Goal: Entertainment & Leisure: Browse casually

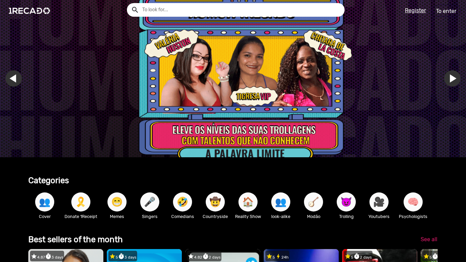
click at [299, 13] on input "text" at bounding box center [241, 10] width 208 height 14
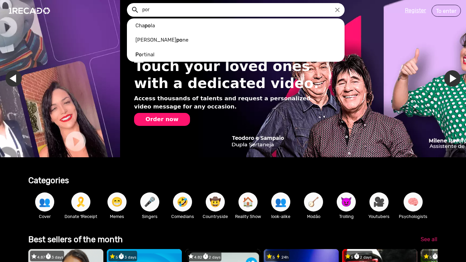
scroll to position [0, 933]
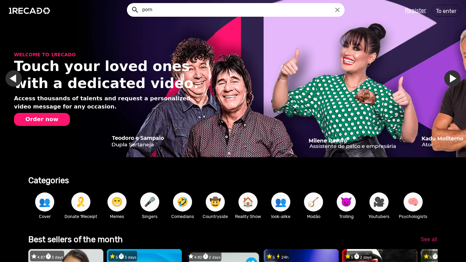
type input "porn"
click at [129, 3] on button "search" at bounding box center [135, 9] width 12 height 12
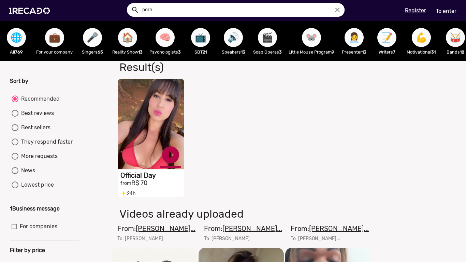
click at [171, 157] on font "play_circle_filled" at bounding box center [170, 155] width 20 height 20
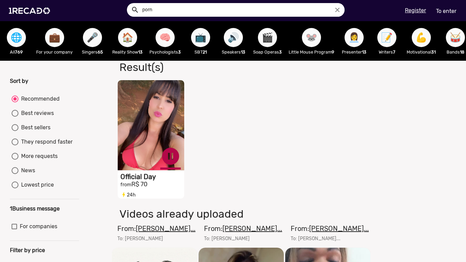
click at [167, 150] on font "pause_circle" at bounding box center [170, 156] width 20 height 20
click at [438, 12] on font "To enter" at bounding box center [446, 11] width 20 height 6
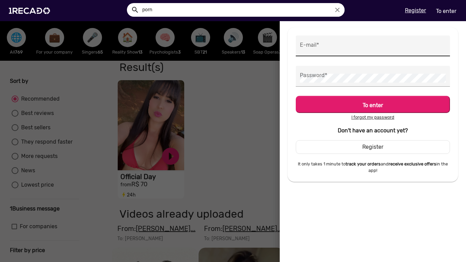
click at [354, 50] on input "E-mail *" at bounding box center [373, 47] width 146 height 9
type input "[EMAIL_ADDRESS][DOMAIN_NAME]"
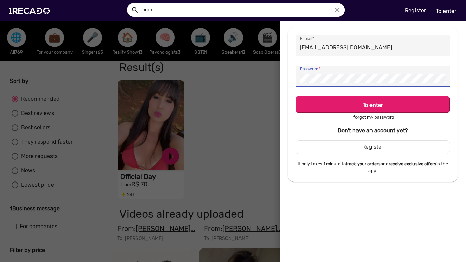
click at [296, 96] on button "To enter" at bounding box center [373, 104] width 154 height 17
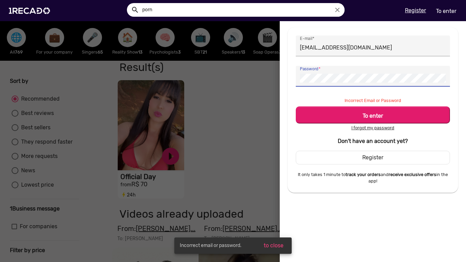
click at [301, 83] on div "Password *" at bounding box center [373, 76] width 146 height 21
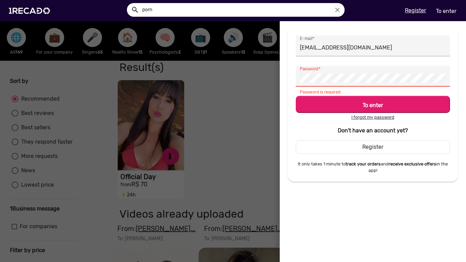
click at [364, 147] on font "Register" at bounding box center [373, 147] width 21 height 6
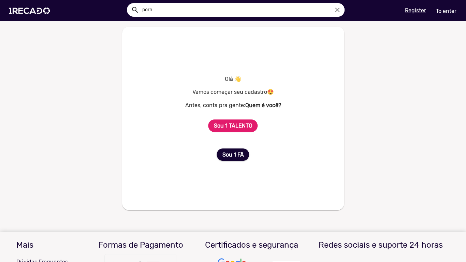
click at [228, 125] on b "Sou 1 TALENTO" at bounding box center [233, 126] width 39 height 6
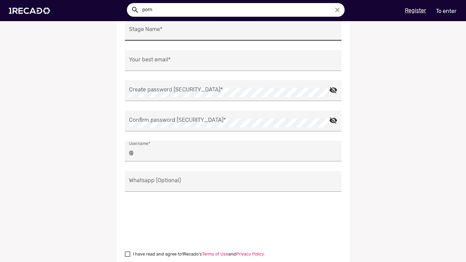
scroll to position [78, 0]
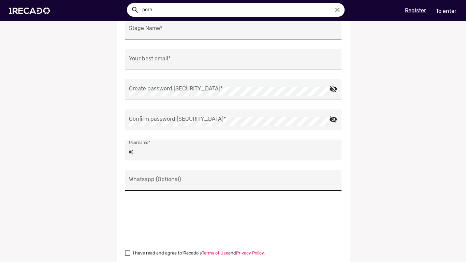
click at [216, 173] on div "Whatsapp (Optional)" at bounding box center [233, 180] width 209 height 21
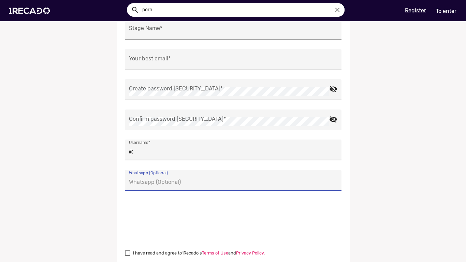
click at [216, 145] on div "@ Username *" at bounding box center [233, 150] width 209 height 21
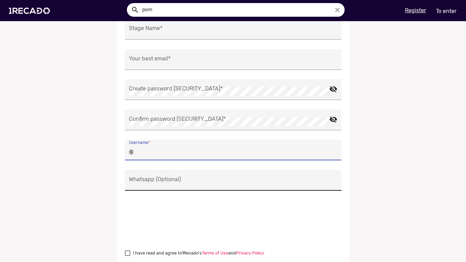
click at [213, 183] on input "Whatsapp (Optional)" at bounding box center [233, 182] width 209 height 9
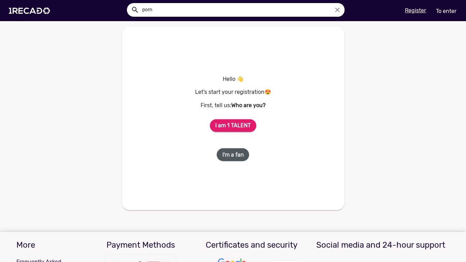
click at [241, 158] on font "I'm a fan" at bounding box center [234, 155] width 22 height 6
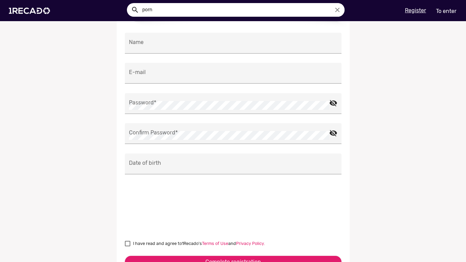
scroll to position [155, 0]
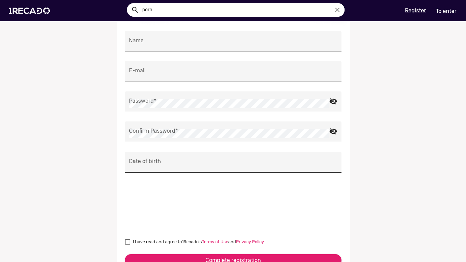
click at [140, 165] on input "Date of birth" at bounding box center [233, 164] width 209 height 9
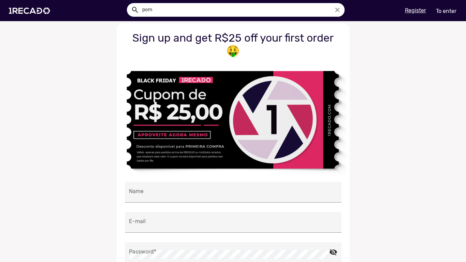
scroll to position [0, 0]
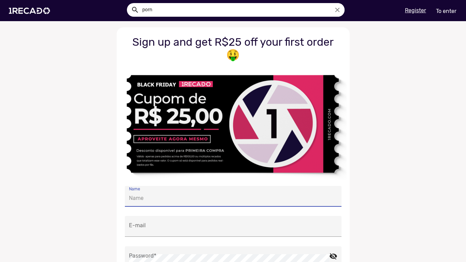
click at [208, 198] on input "Name" at bounding box center [233, 198] width 209 height 9
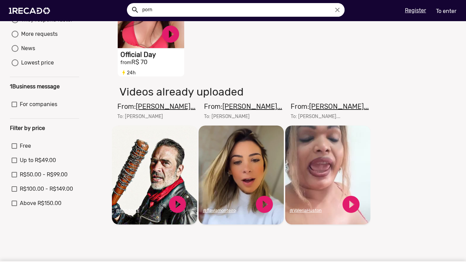
scroll to position [121, 0]
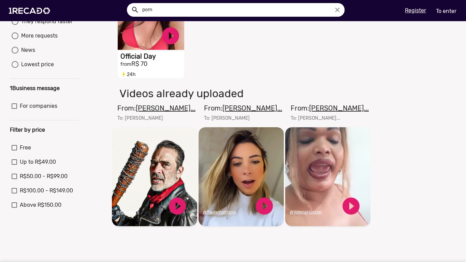
click at [28, 145] on div "Sort by Recommended Best reviews Best sellers They respond faster More requests…" at bounding box center [45, 102] width 80 height 290
click at [30, 155] on mat-checkbox "Free" at bounding box center [45, 149] width 66 height 11
click at [19, 150] on label "Free" at bounding box center [21, 148] width 19 height 8
click at [14, 151] on input "Free" at bounding box center [14, 151] width 0 height 0
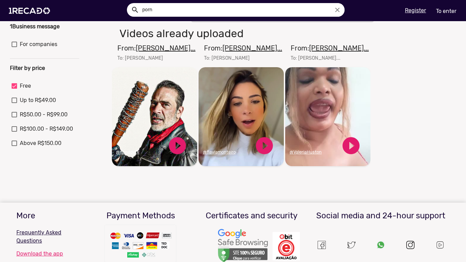
scroll to position [186, 0]
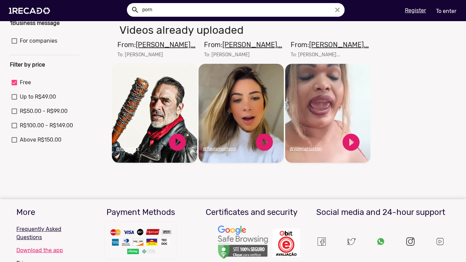
click at [21, 87] on span "Free" at bounding box center [25, 83] width 11 height 8
click at [14, 86] on input "Free" at bounding box center [14, 85] width 0 height 0
checkbox input "false"
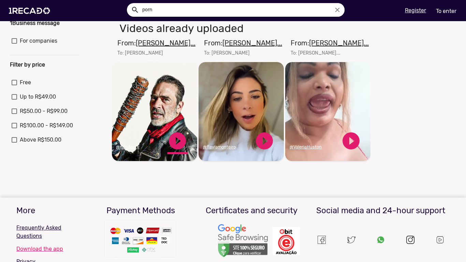
click at [178, 146] on font "play_circle_filled" at bounding box center [177, 141] width 20 height 20
click at [182, 146] on font "pause_circle" at bounding box center [177, 141] width 20 height 20
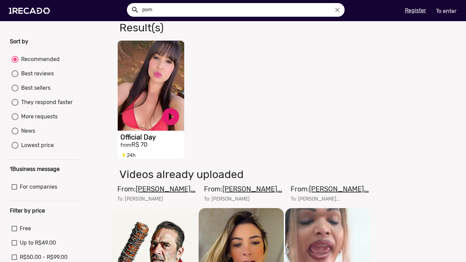
scroll to position [0, 0]
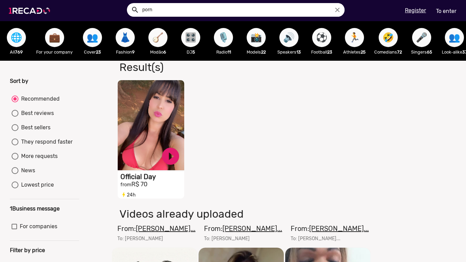
click at [27, 10] on img at bounding box center [31, 10] width 52 height 29
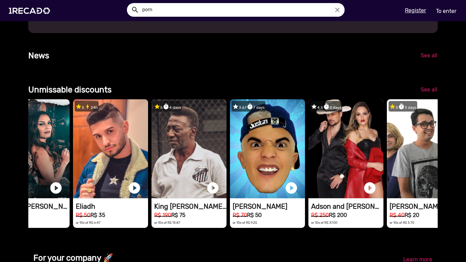
click at [188, 12] on input "porn" at bounding box center [241, 10] width 208 height 14
click at [129, 3] on button "search" at bounding box center [135, 9] width 12 height 12
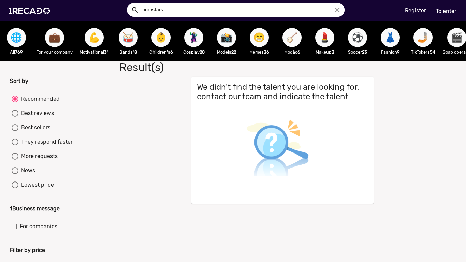
drag, startPoint x: 173, startPoint y: 4, endPoint x: 152, endPoint y: 9, distance: 21.5
click at [152, 9] on input "pornstars" at bounding box center [241, 10] width 208 height 14
type input "porn"
click at [129, 3] on button "search" at bounding box center [135, 9] width 12 height 12
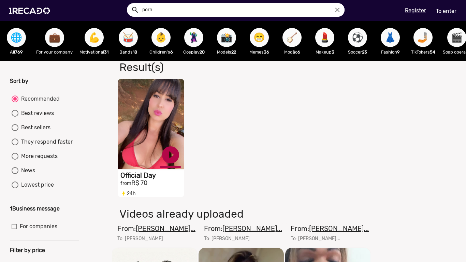
click at [168, 155] on font "play_circle_filled" at bounding box center [170, 155] width 20 height 20
click at [147, 139] on video "S1RECADO videos dedicated to fans and companies" at bounding box center [151, 124] width 67 height 90
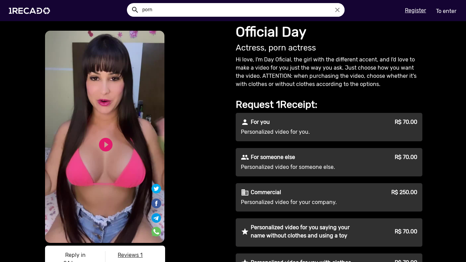
click at [105, 169] on video "S1RECADO videos dedicated to fans and companies" at bounding box center [105, 137] width 120 height 212
click at [105, 150] on font "play_circle_filled" at bounding box center [106, 145] width 16 height 16
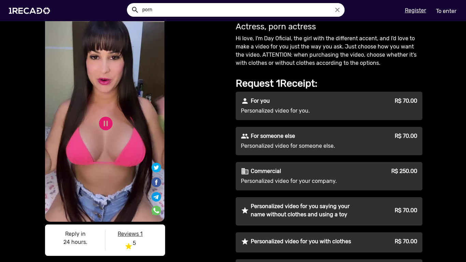
scroll to position [22, 0]
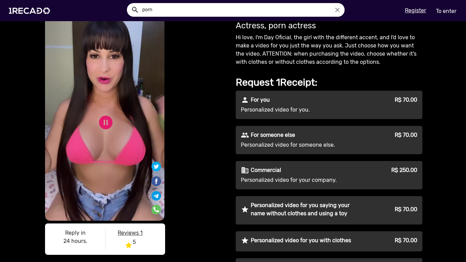
click at [131, 230] on font "Reviews 1" at bounding box center [130, 233] width 25 height 6
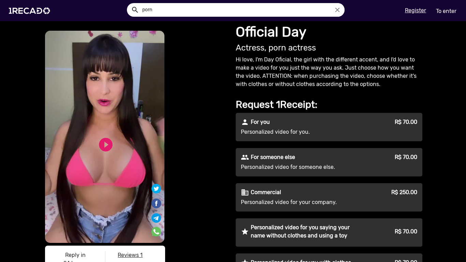
click at [227, 9] on input "porn" at bounding box center [241, 10] width 208 height 14
click at [336, 12] on icon "close" at bounding box center [338, 10] width 8 height 8
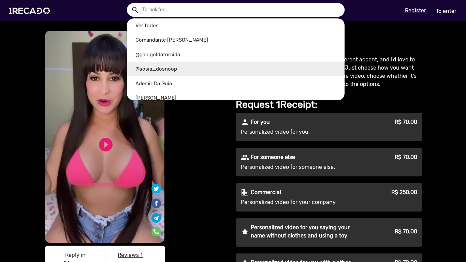
click at [156, 70] on link "@sosia_dosnoop" at bounding box center [236, 69] width 218 height 15
type input "@sosia_dosnoop"
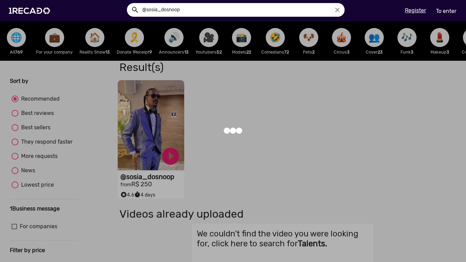
click at [173, 156] on div at bounding box center [233, 131] width 466 height 262
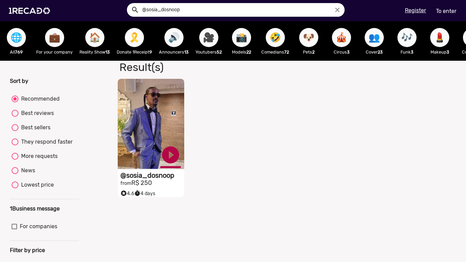
click at [173, 158] on font "play_circle_filled" at bounding box center [170, 155] width 20 height 20
click at [173, 163] on font "pause_circle" at bounding box center [170, 155] width 20 height 20
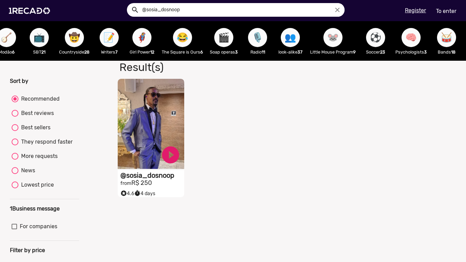
scroll to position [0, 507]
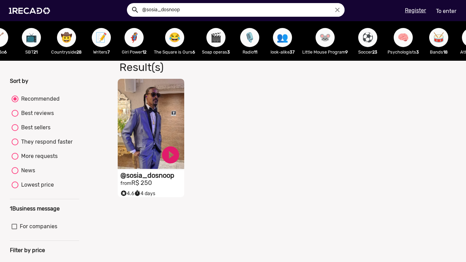
click at [335, 10] on icon "close" at bounding box center [338, 10] width 8 height 8
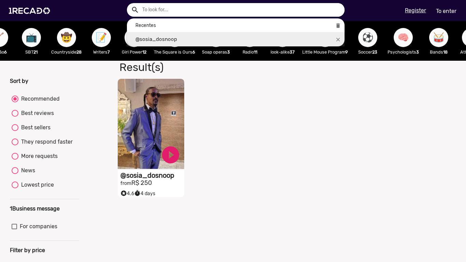
click at [340, 39] on icon "close" at bounding box center [338, 40] width 6 height 6
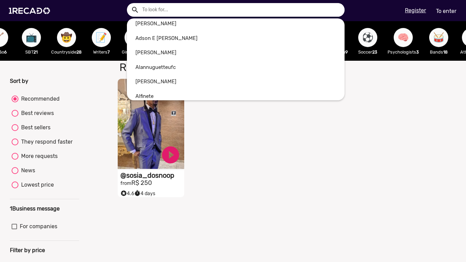
scroll to position [75, 0]
click at [144, 10] on input "text" at bounding box center [241, 10] width 208 height 14
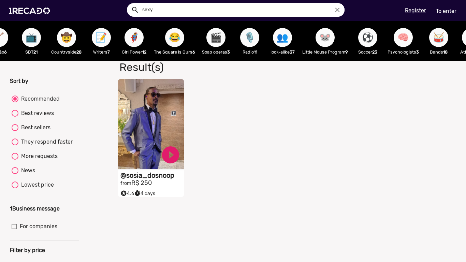
type input "sexy"
click at [129, 3] on button "search" at bounding box center [135, 9] width 12 height 12
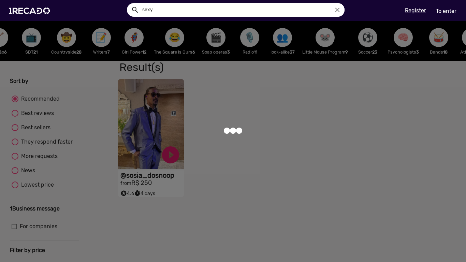
click at [193, 10] on input "sexy" at bounding box center [241, 10] width 208 height 14
click at [131, 10] on mat-icon "search" at bounding box center [135, 10] width 8 height 8
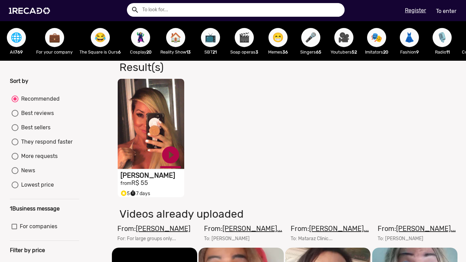
click at [173, 165] on font "play_circle_filled" at bounding box center [170, 155] width 20 height 20
click at [131, 197] on font "timer" at bounding box center [133, 193] width 6 height 6
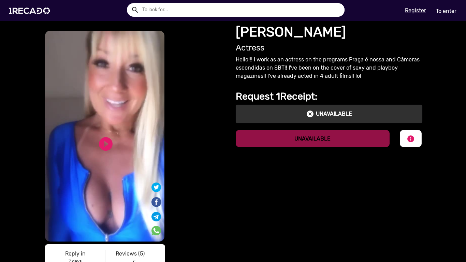
click at [259, 116] on div "cancel UNAVAILABLE" at bounding box center [329, 114] width 177 height 8
click at [137, 145] on video "S1RECADO videos dedicated to fans and companies" at bounding box center [105, 136] width 120 height 211
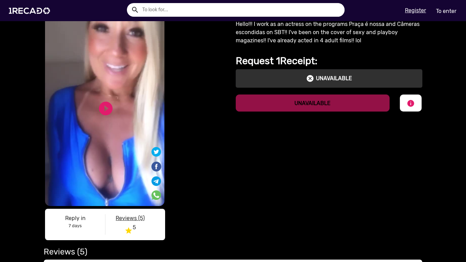
scroll to position [38, 0]
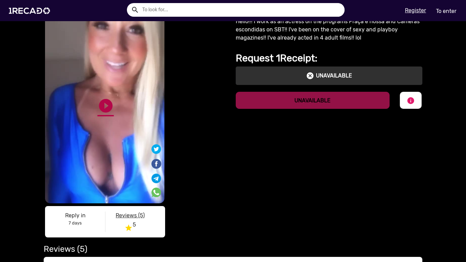
click at [100, 102] on font "play_circle_filled" at bounding box center [106, 106] width 16 height 16
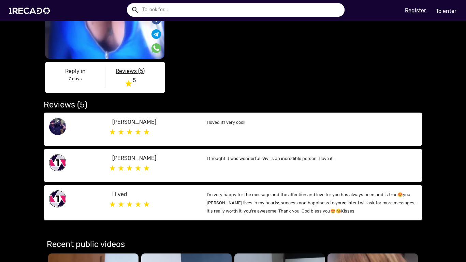
scroll to position [182, 0]
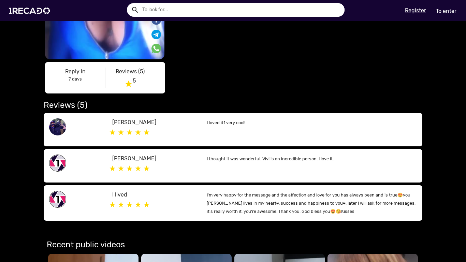
click at [75, 73] on font "Reply in" at bounding box center [75, 71] width 20 height 6
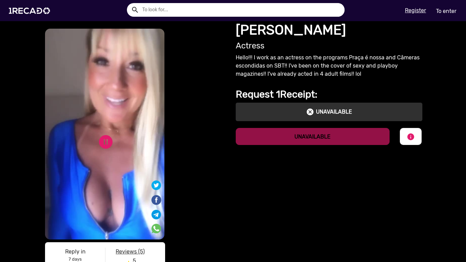
scroll to position [41, 0]
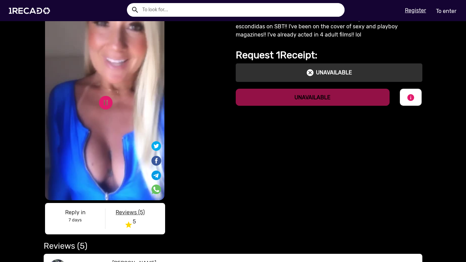
click at [120, 215] on font "Reviews (5)" at bounding box center [130, 212] width 29 height 6
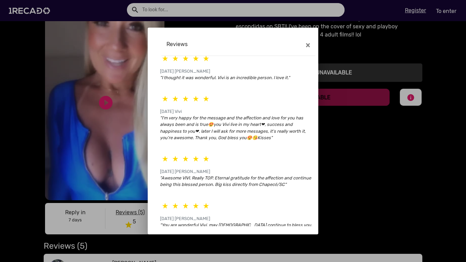
scroll to position [78, 0]
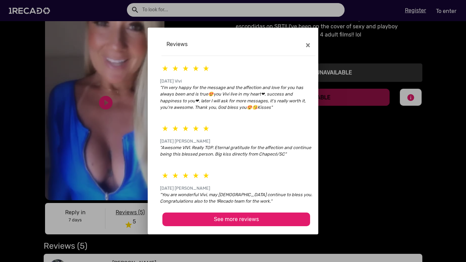
click at [223, 213] on button "See more reviews" at bounding box center [237, 220] width 148 height 14
click at [313, 35] on mat-dialog-container "Reviews × 12/06/2021 Daniel "I loved it! Very cool!" 11/23/2020 Rodrigo "I thou…" at bounding box center [233, 131] width 171 height 207
click at [310, 41] on font "×" at bounding box center [308, 45] width 4 height 10
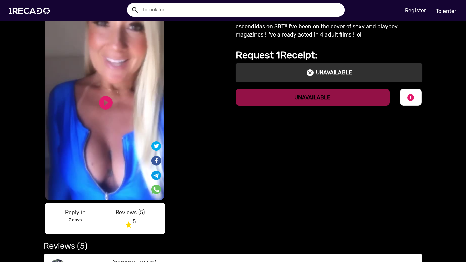
scroll to position [0, 0]
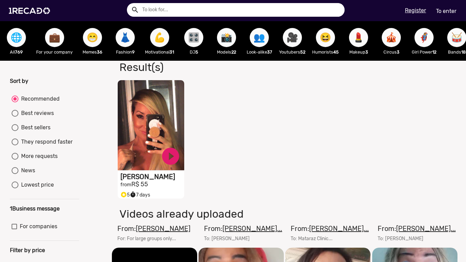
click at [172, 8] on input "text" at bounding box center [241, 10] width 208 height 14
click at [129, 3] on button "search" at bounding box center [135, 9] width 12 height 12
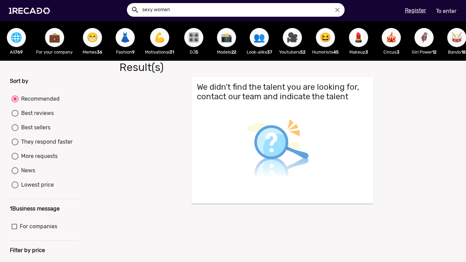
drag, startPoint x: 151, startPoint y: 10, endPoint x: 140, endPoint y: 7, distance: 11.4
click at [140, 7] on div "search sexy women close" at bounding box center [236, 10] width 218 height 14
type input "women"
click at [129, 3] on button "search" at bounding box center [135, 9] width 12 height 12
click at [163, 10] on input "women" at bounding box center [241, 10] width 208 height 14
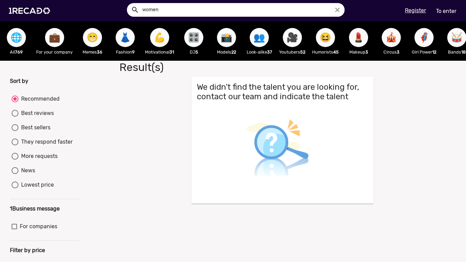
click at [129, 3] on button "search" at bounding box center [135, 9] width 12 height 12
click at [134, 12] on mat-icon "search" at bounding box center [135, 10] width 8 height 8
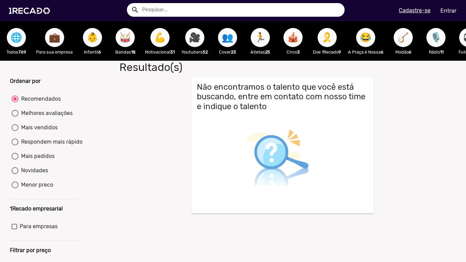
click at [212, 6] on input "text" at bounding box center [241, 10] width 208 height 14
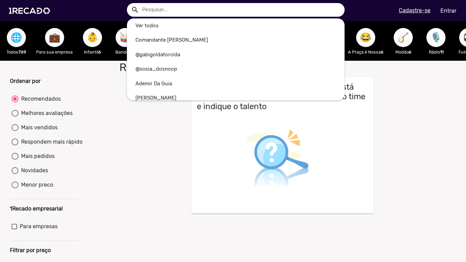
click at [413, 8] on div at bounding box center [233, 131] width 466 height 262
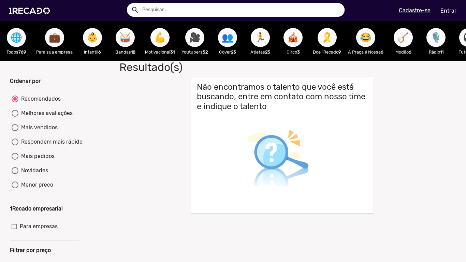
click at [408, 9] on u "Cadastre-se" at bounding box center [415, 10] width 32 height 6
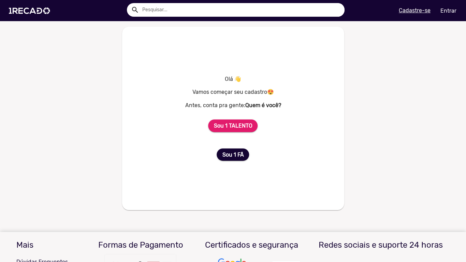
click at [408, 9] on u "Cadastre-se" at bounding box center [415, 10] width 32 height 6
click at [261, 60] on mat-card "Olá 👋 Vamos começar seu cadastro😍 Antes, conta pra gente: Quem é você? Sou 1 TA…" at bounding box center [233, 119] width 222 height 184
click at [260, 15] on input "text" at bounding box center [241, 10] width 208 height 14
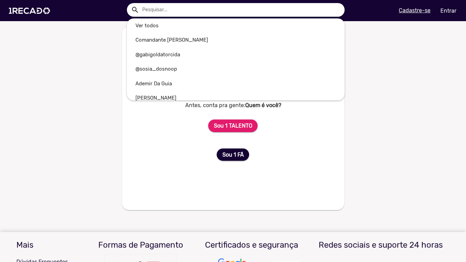
click at [69, 47] on div at bounding box center [233, 131] width 466 height 262
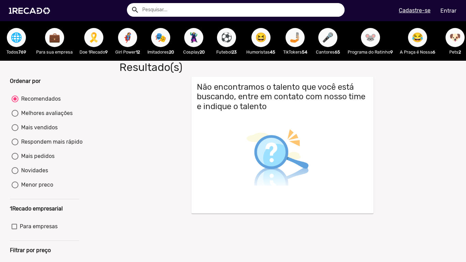
click at [209, 11] on input "text" at bounding box center [241, 10] width 208 height 14
type input "women"
click at [129, 3] on button "search" at bounding box center [135, 9] width 12 height 12
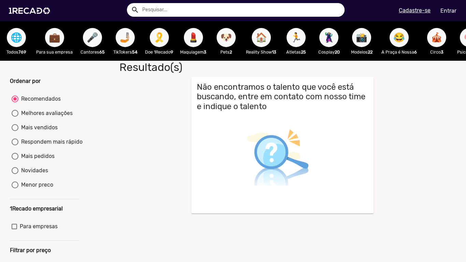
click at [136, 14] on mat-icon "search" at bounding box center [135, 10] width 8 height 8
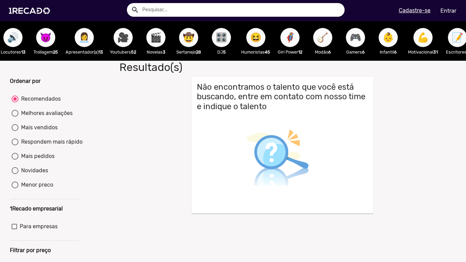
scroll to position [0, 678]
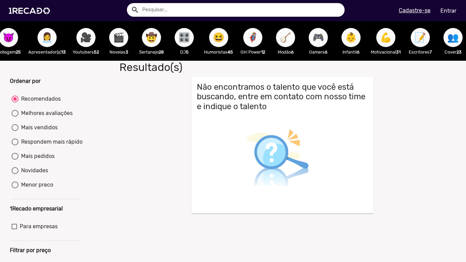
click at [224, 6] on input "text" at bounding box center [241, 10] width 208 height 14
type input "movies"
click at [129, 3] on button "search" at bounding box center [135, 9] width 12 height 12
click at [125, 29] on span "🎬" at bounding box center [119, 37] width 12 height 19
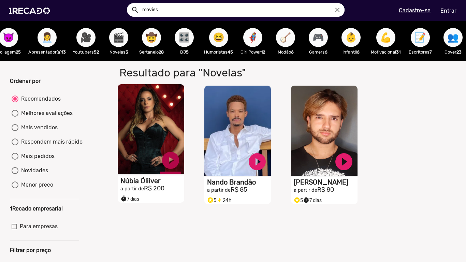
click at [170, 164] on link "play_circle_filled" at bounding box center [170, 160] width 20 height 20
click at [167, 158] on link "pause_circle" at bounding box center [170, 160] width 20 height 20
click at [171, 164] on link "play_circle_filled" at bounding box center [170, 160] width 20 height 20
click at [169, 163] on link "pause_circle" at bounding box center [170, 160] width 20 height 20
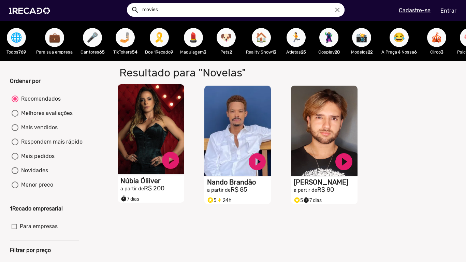
click at [132, 41] on button "🤳🏼" at bounding box center [125, 37] width 19 height 19
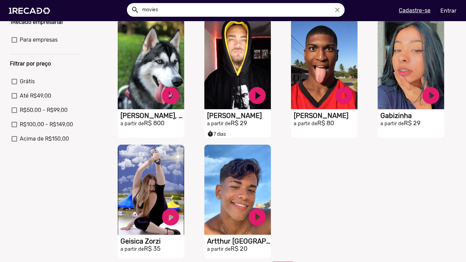
scroll to position [187, 0]
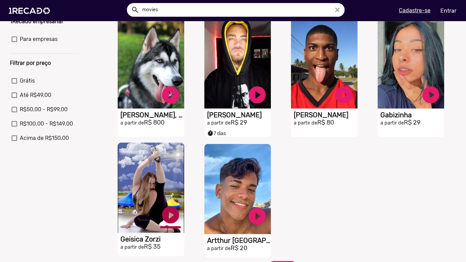
click at [173, 220] on link "play_circle_filled" at bounding box center [170, 215] width 20 height 20
click at [165, 217] on link "pause_circle" at bounding box center [170, 215] width 20 height 20
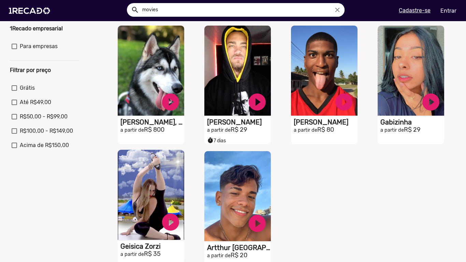
scroll to position [172, 0]
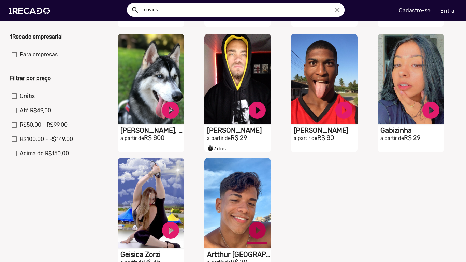
click at [249, 235] on link "play_circle_filled" at bounding box center [257, 230] width 20 height 20
click at [262, 232] on link "pause_circle" at bounding box center [257, 230] width 20 height 20
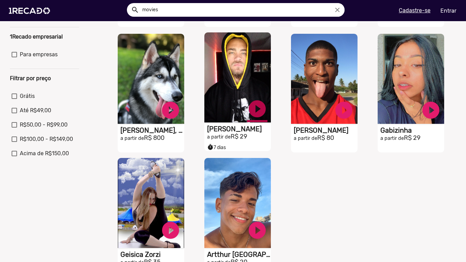
click at [254, 106] on link "play_circle_filled" at bounding box center [257, 109] width 20 height 20
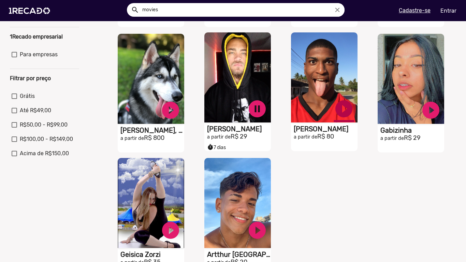
click at [344, 112] on link "play_circle_filled" at bounding box center [344, 109] width 20 height 20
click at [344, 112] on link "pause_circle" at bounding box center [344, 109] width 20 height 20
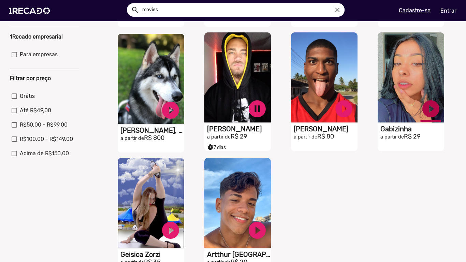
click at [436, 112] on link "play_circle_filled" at bounding box center [431, 109] width 20 height 20
click at [434, 111] on link "pause_circle" at bounding box center [431, 109] width 20 height 20
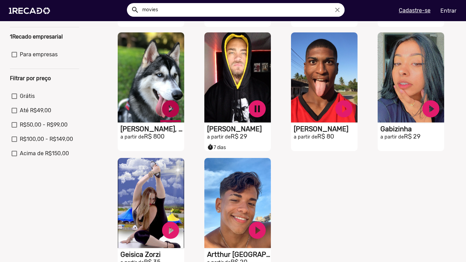
click at [179, 116] on link "play_circle_filled" at bounding box center [170, 109] width 20 height 20
click at [165, 107] on link "pause_circle" at bounding box center [170, 109] width 20 height 20
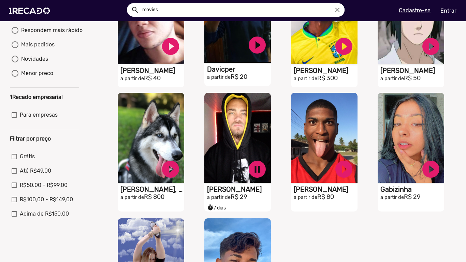
scroll to position [113, 0]
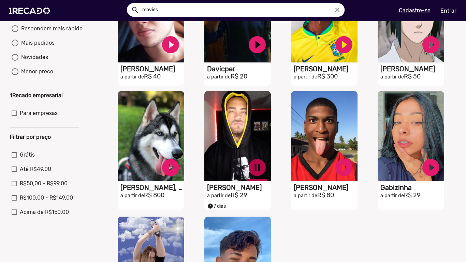
click at [252, 173] on link "pause_circle" at bounding box center [257, 167] width 20 height 20
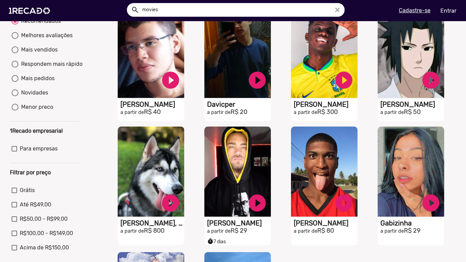
scroll to position [80, 0]
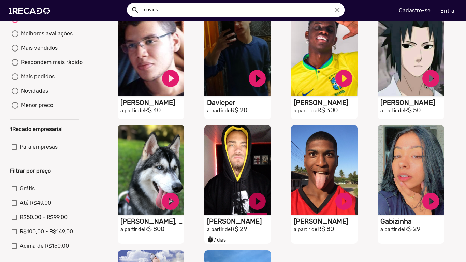
click at [255, 201] on link "play_circle_filled" at bounding box center [257, 201] width 20 height 20
click at [262, 203] on link "pause_circle" at bounding box center [257, 201] width 20 height 20
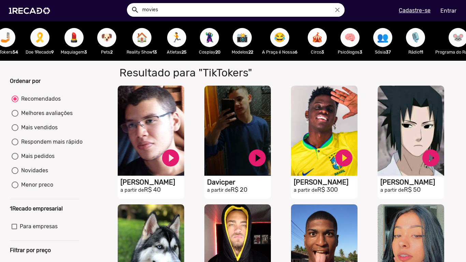
scroll to position [0, 122]
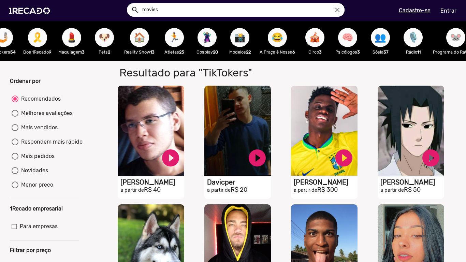
click at [200, 15] on input "movies" at bounding box center [241, 10] width 208 height 14
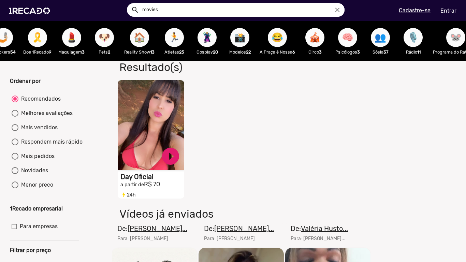
click at [169, 158] on div at bounding box center [233, 131] width 466 height 262
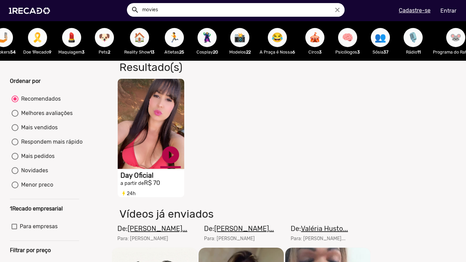
click at [172, 156] on link "play_circle_filled" at bounding box center [170, 155] width 20 height 20
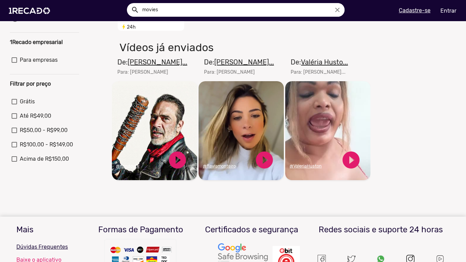
scroll to position [166, 0]
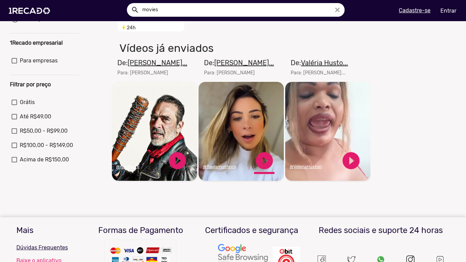
click at [268, 161] on link "play_circle_filled" at bounding box center [264, 161] width 20 height 20
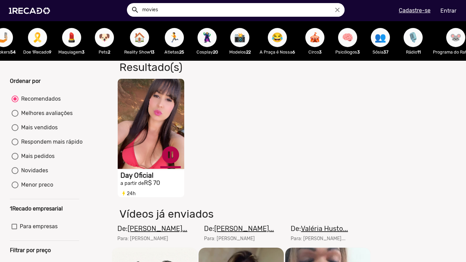
click at [163, 156] on link "pause_circle" at bounding box center [170, 155] width 20 height 20
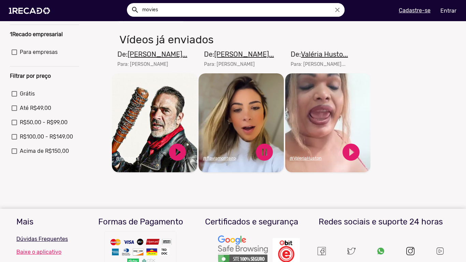
scroll to position [174, 0]
click at [349, 159] on link "play_circle_filled" at bounding box center [351, 152] width 20 height 20
click at [262, 150] on link "pause_circle" at bounding box center [264, 152] width 20 height 20
click at [352, 156] on link "pause_circle" at bounding box center [351, 152] width 20 height 20
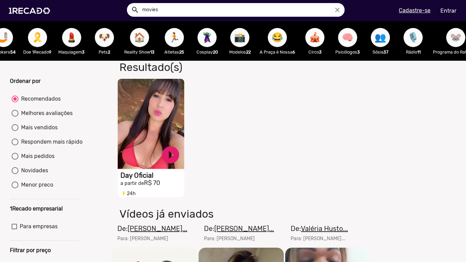
drag, startPoint x: 170, startPoint y: 10, endPoint x: 135, endPoint y: 13, distance: 35.7
click at [135, 13] on div "search movies close" at bounding box center [236, 10] width 218 height 14
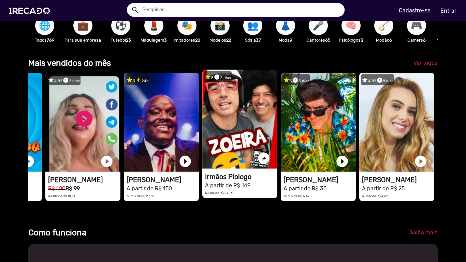
scroll to position [0, 933]
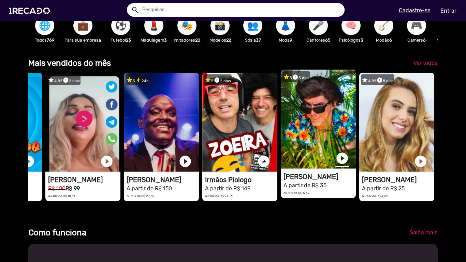
click at [340, 159] on link "play_circle_filled" at bounding box center [343, 159] width 14 height 14
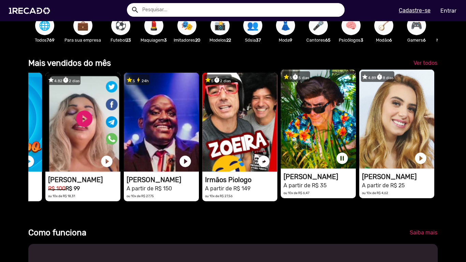
scroll to position [0, 1399]
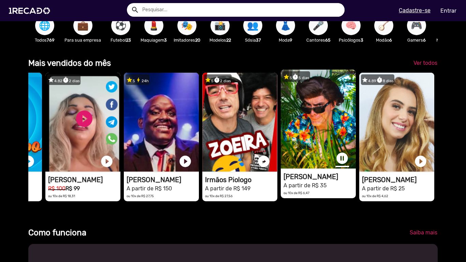
click at [341, 157] on link "pause_circle" at bounding box center [343, 159] width 14 height 14
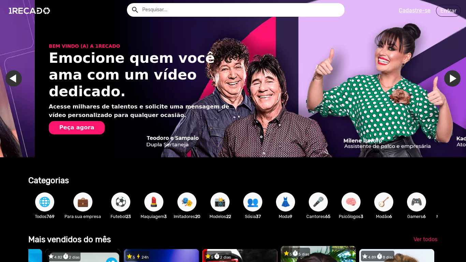
scroll to position [0, 933]
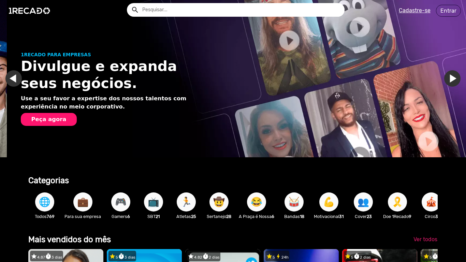
scroll to position [0, 466]
